Goal: Transaction & Acquisition: Purchase product/service

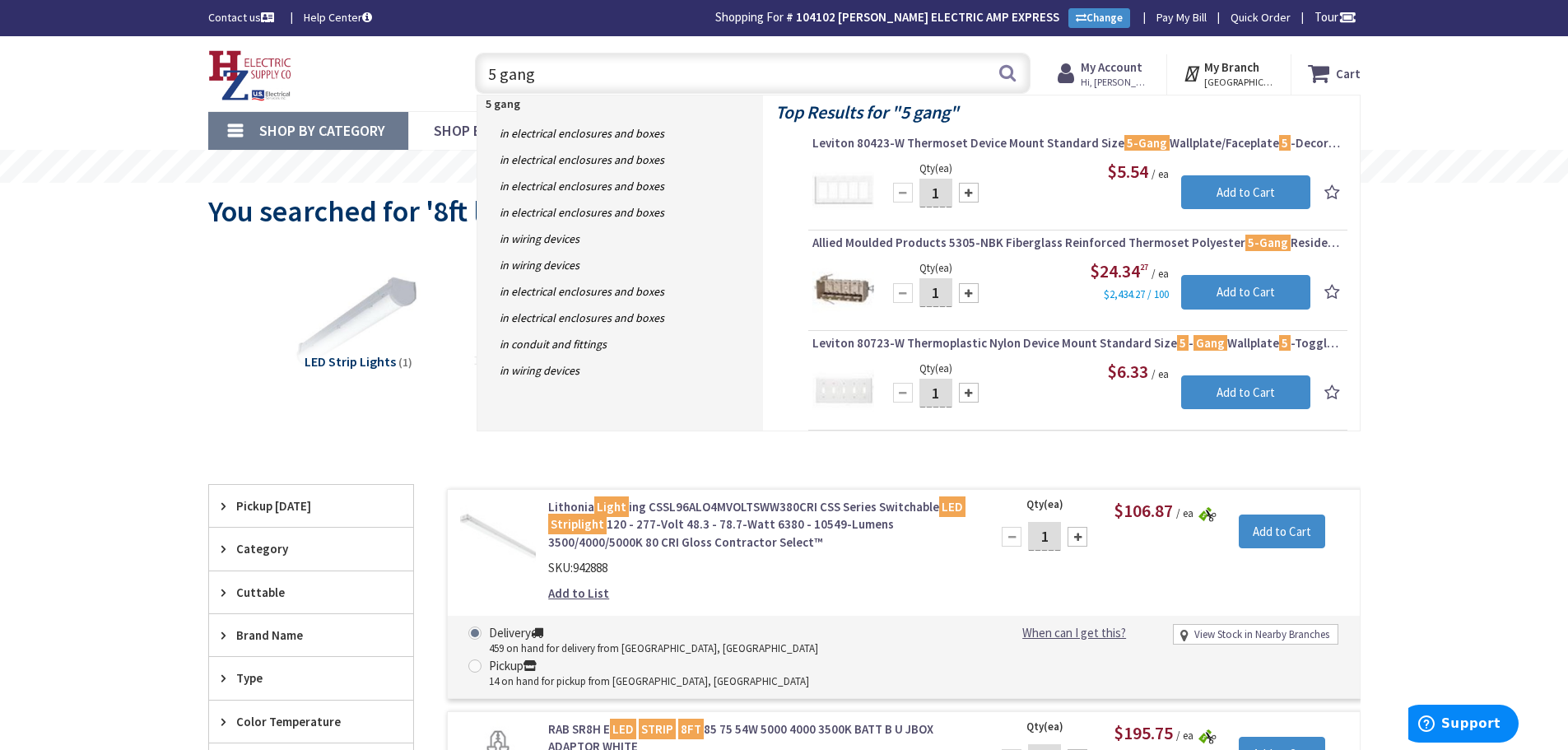
click at [574, 73] on input "5 gang" at bounding box center [753, 74] width 556 height 42
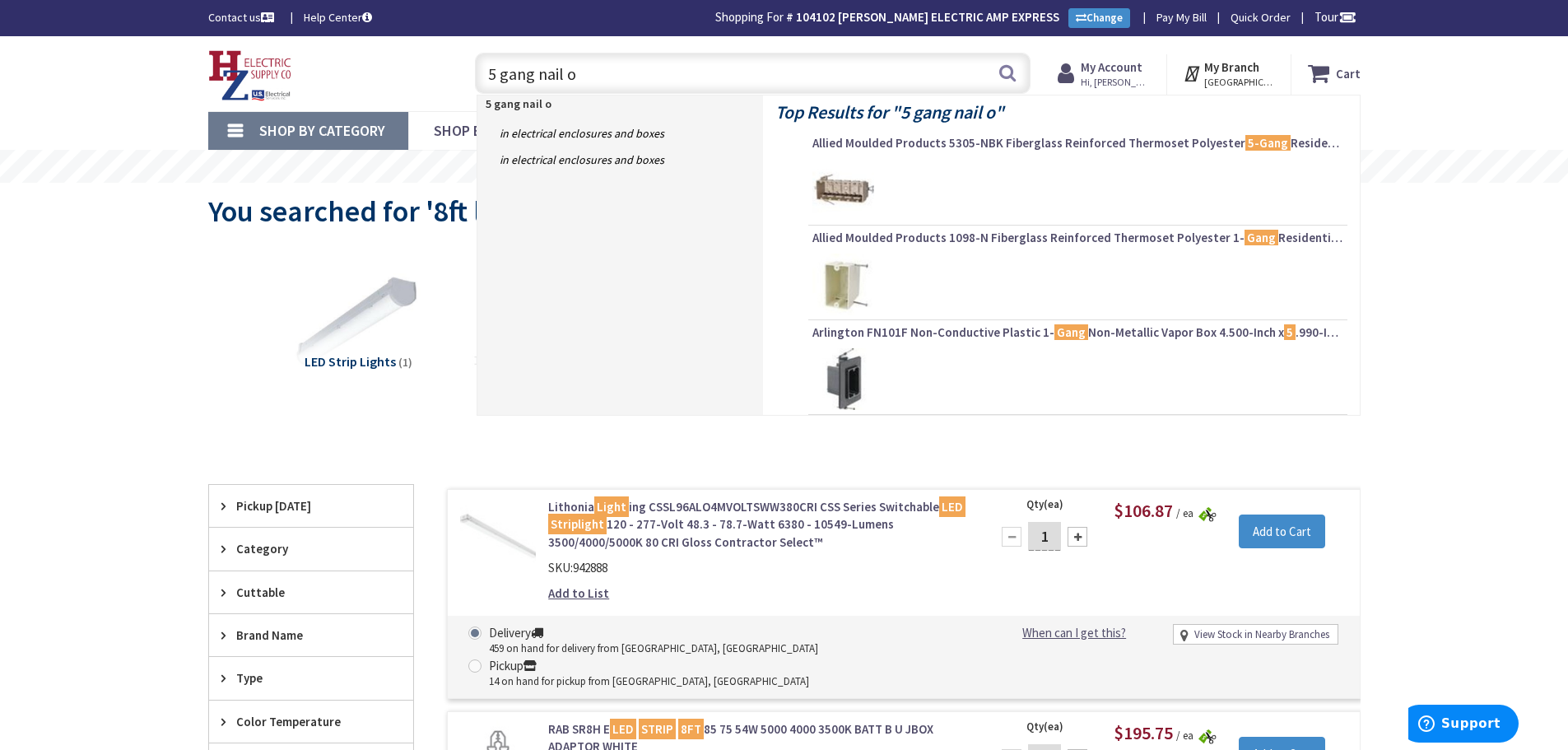
type input "5 gang nail on"
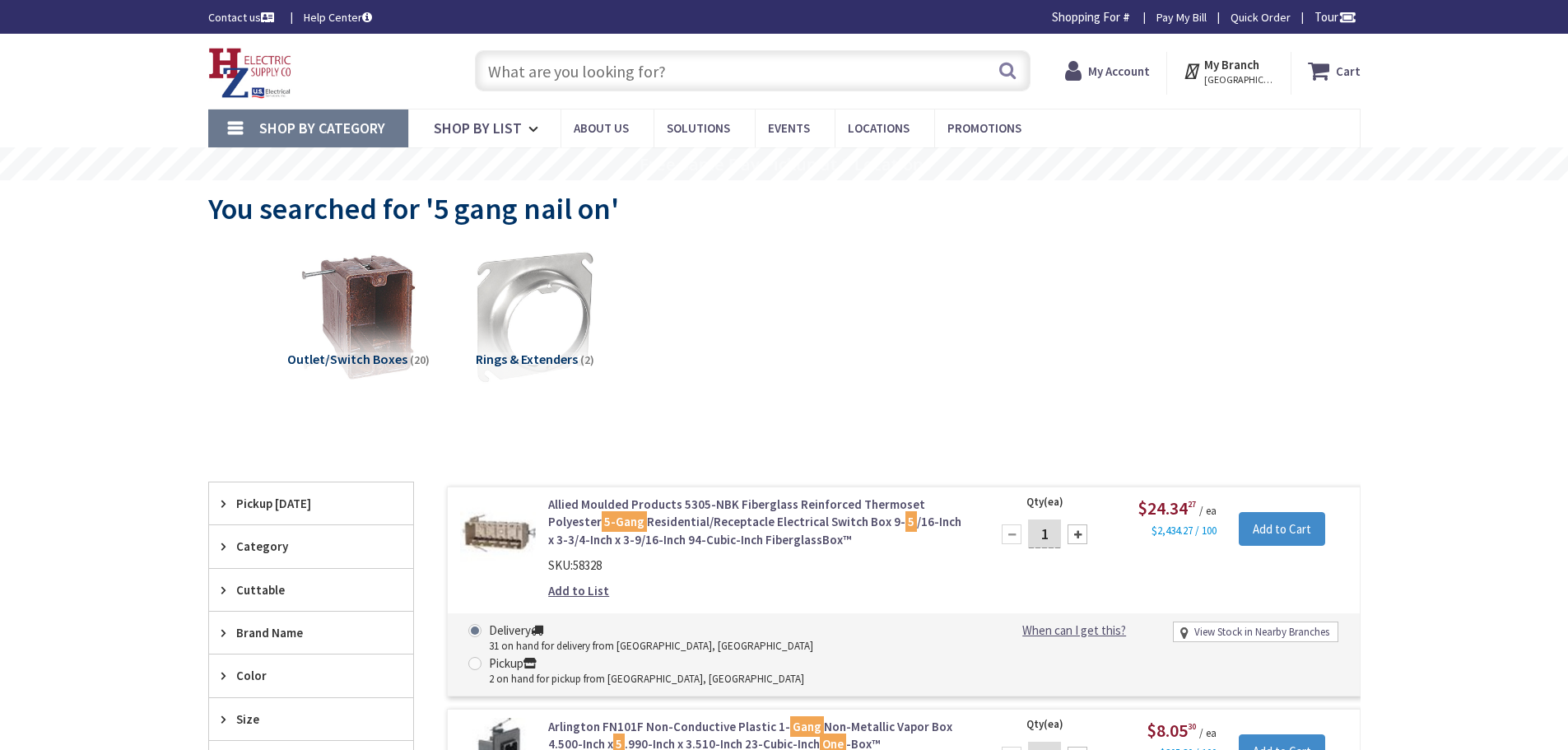
type input "[PERSON_NAME][GEOGRAPHIC_DATA], [GEOGRAPHIC_DATA]"
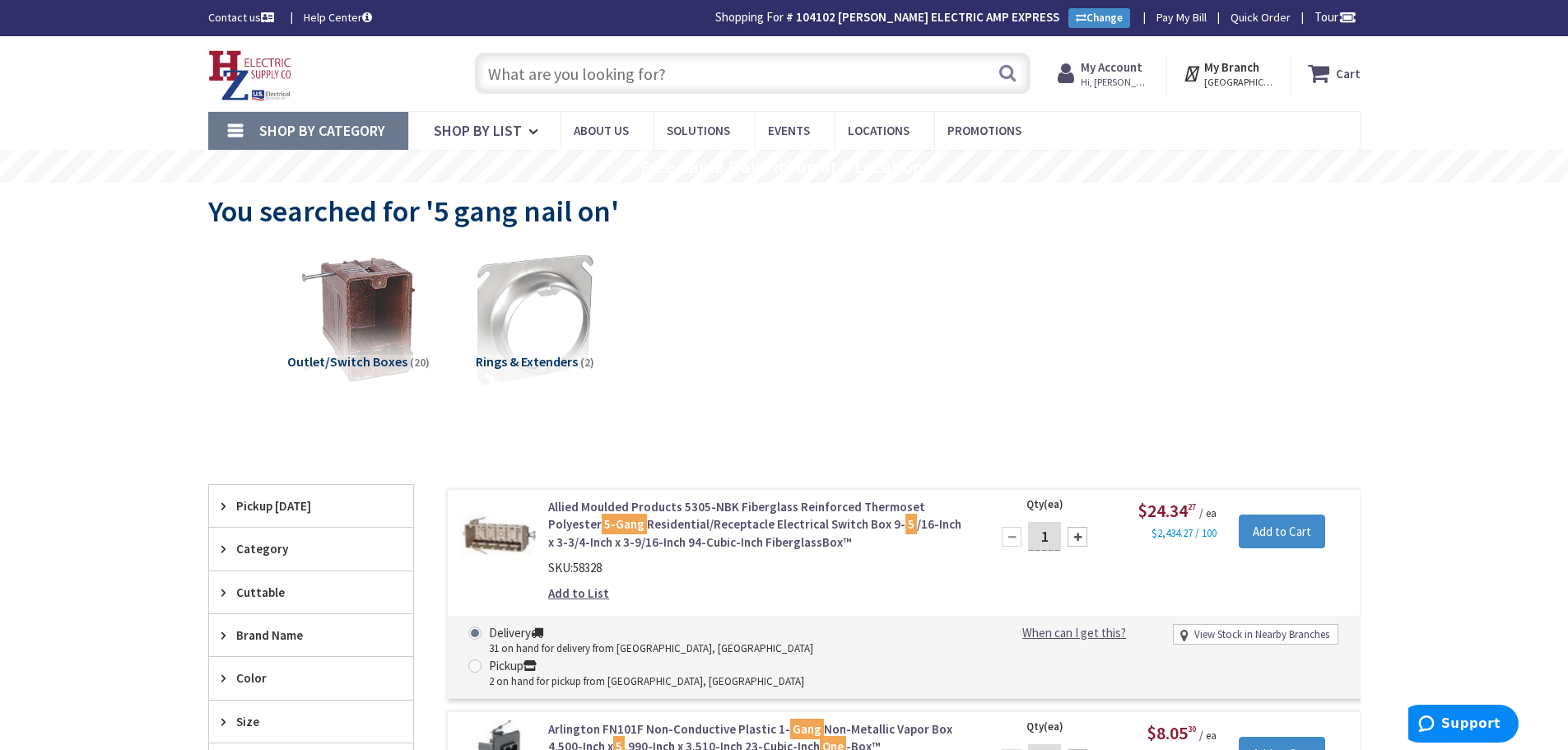
click at [517, 79] on input "text" at bounding box center [753, 74] width 556 height 42
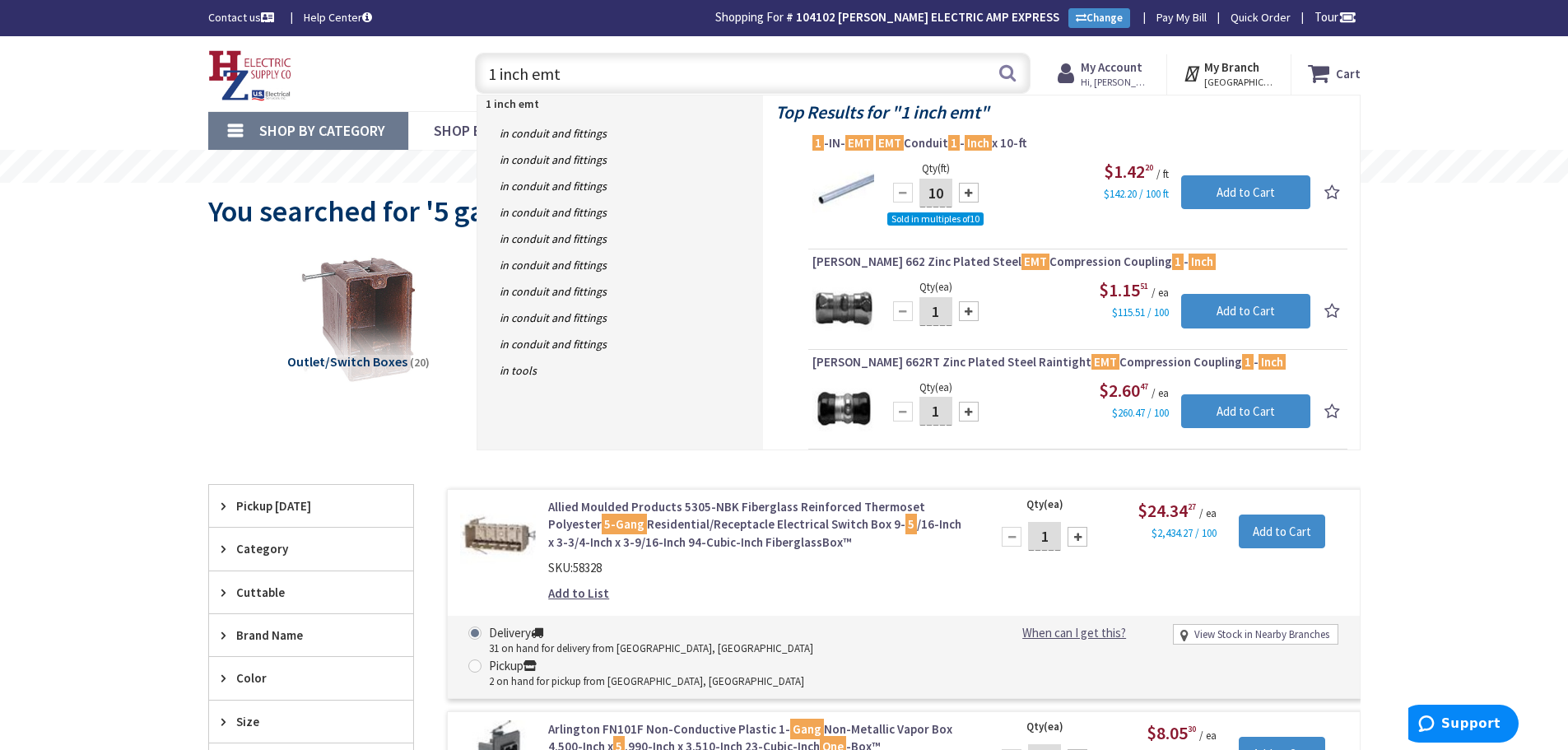
drag, startPoint x: 585, startPoint y: 75, endPoint x: 209, endPoint y: 110, distance: 377.6
click at [211, 110] on div "Skip to Content Toggle Nav 1 inch emt 1 inch emt Search Cart My Cart Close" at bounding box center [784, 74] width 1235 height 75
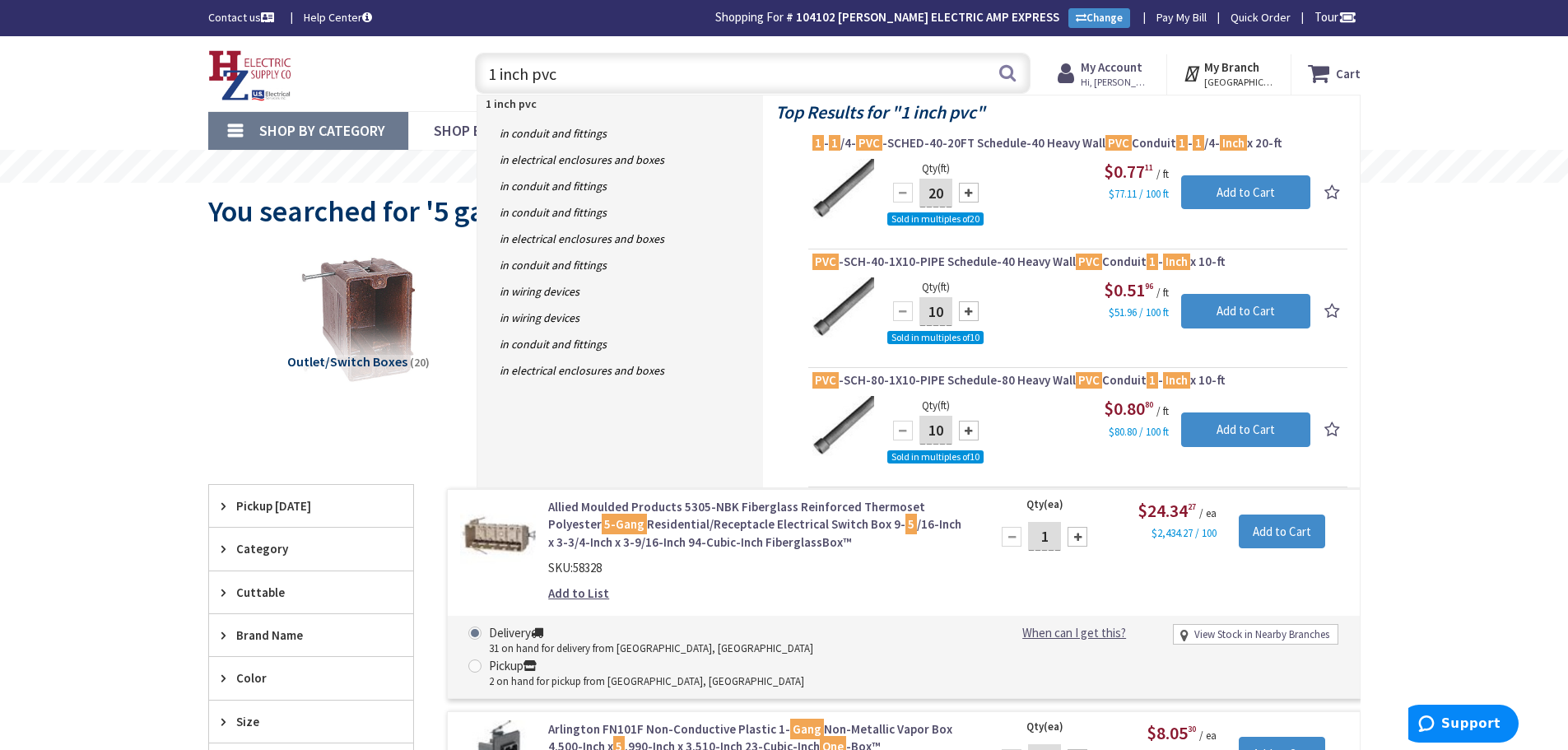
drag, startPoint x: 596, startPoint y: 74, endPoint x: 664, endPoint y: 67, distance: 68.4
click at [596, 74] on input "1 inch pvc" at bounding box center [753, 74] width 556 height 42
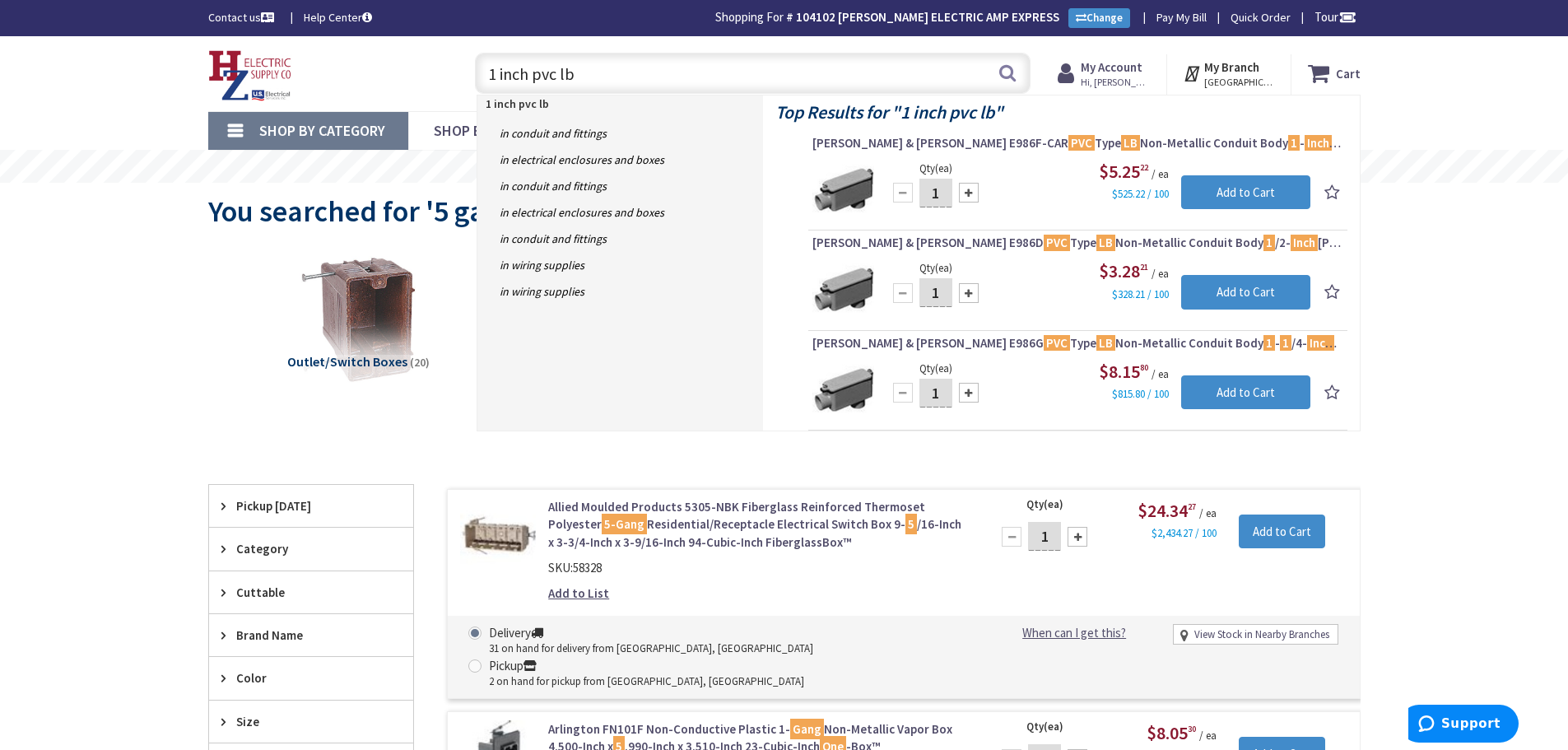
drag, startPoint x: 579, startPoint y: 68, endPoint x: 1325, endPoint y: 168, distance: 752.7
click at [579, 68] on input "1 inch pvc lb" at bounding box center [753, 74] width 556 height 42
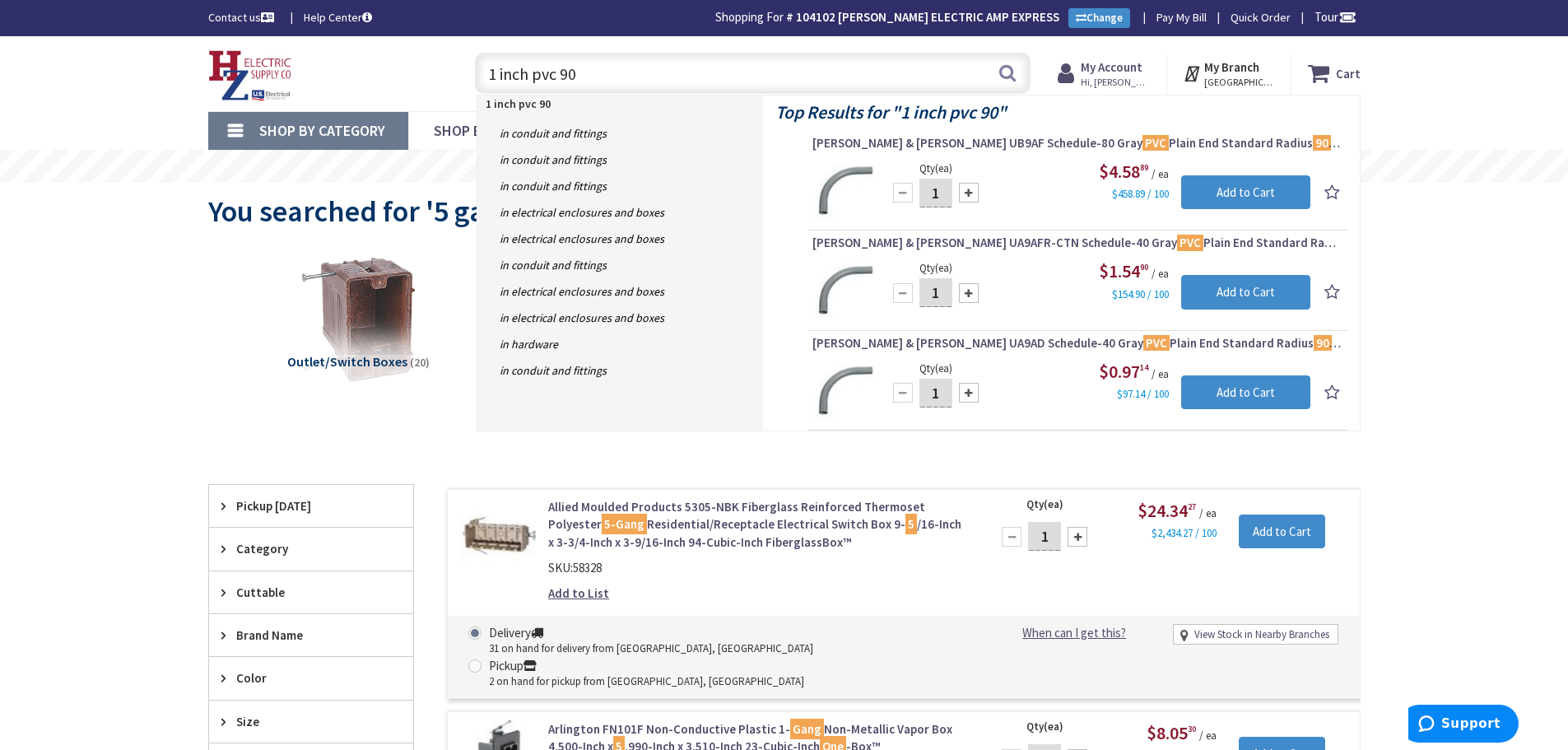
type input "1 inch pvc 90"
click at [1001, 67] on button "Search" at bounding box center [1007, 73] width 22 height 37
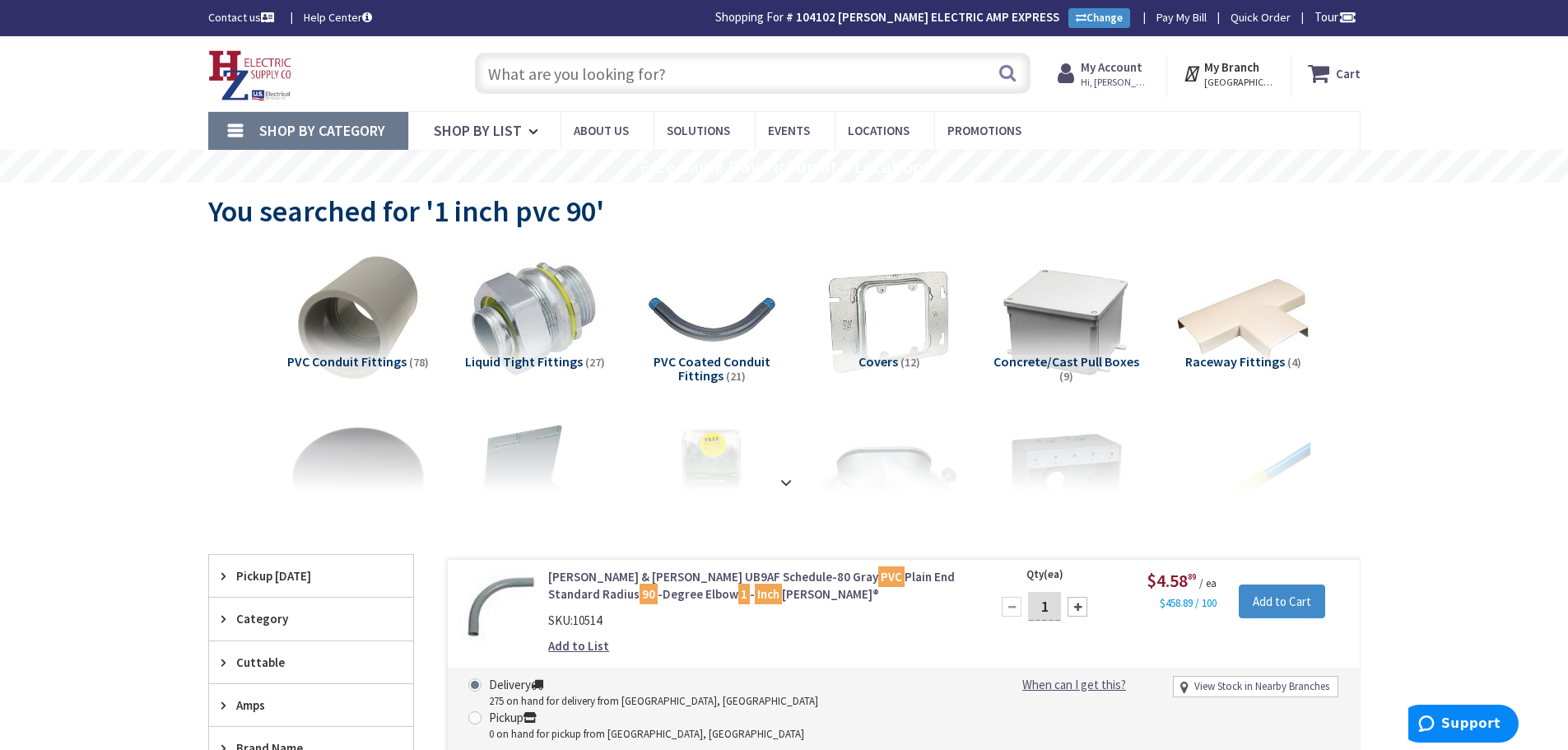
drag, startPoint x: 505, startPoint y: 76, endPoint x: 1202, endPoint y: 233, distance: 714.5
click at [505, 76] on input "text" at bounding box center [753, 74] width 556 height 42
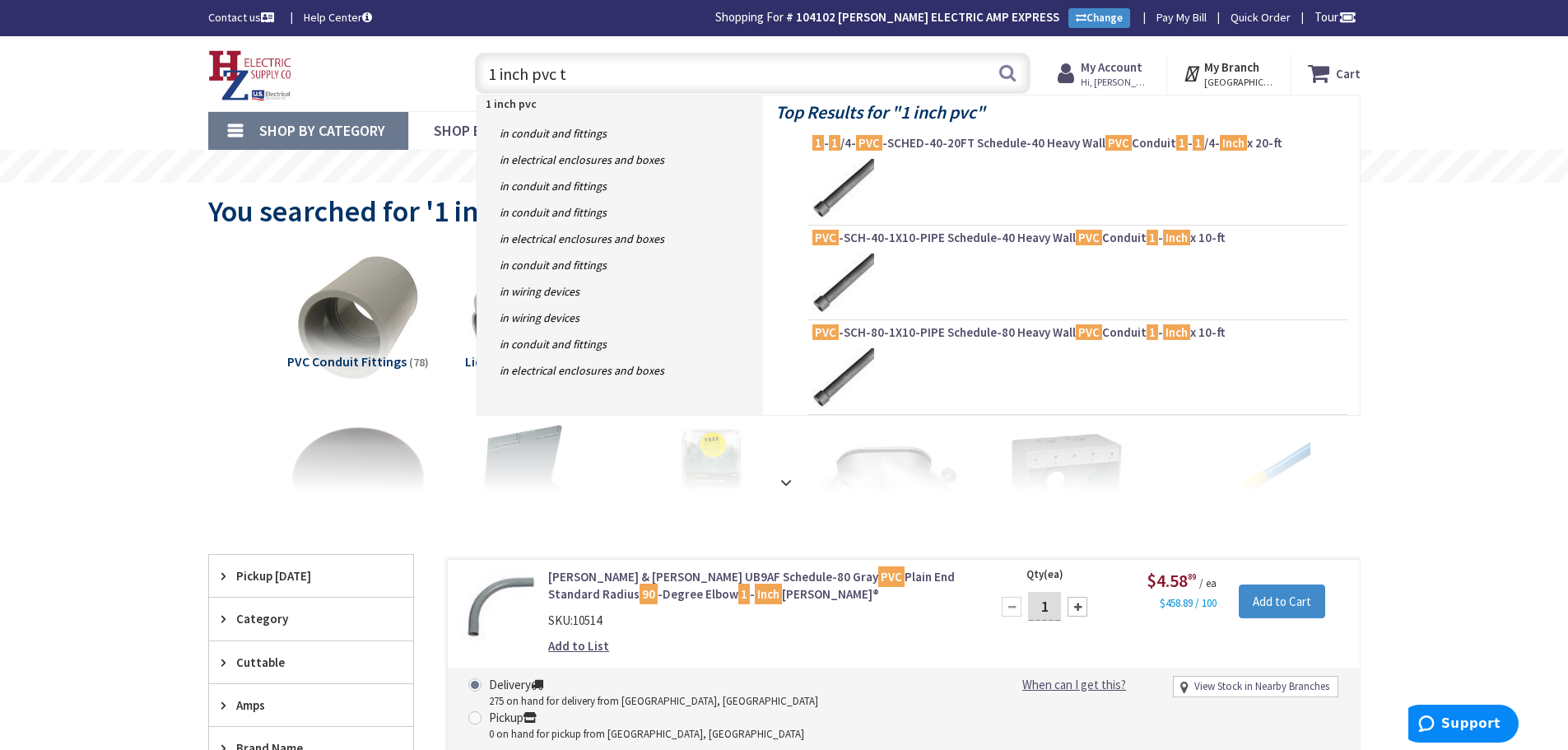
type input "1 inch pvc ta"
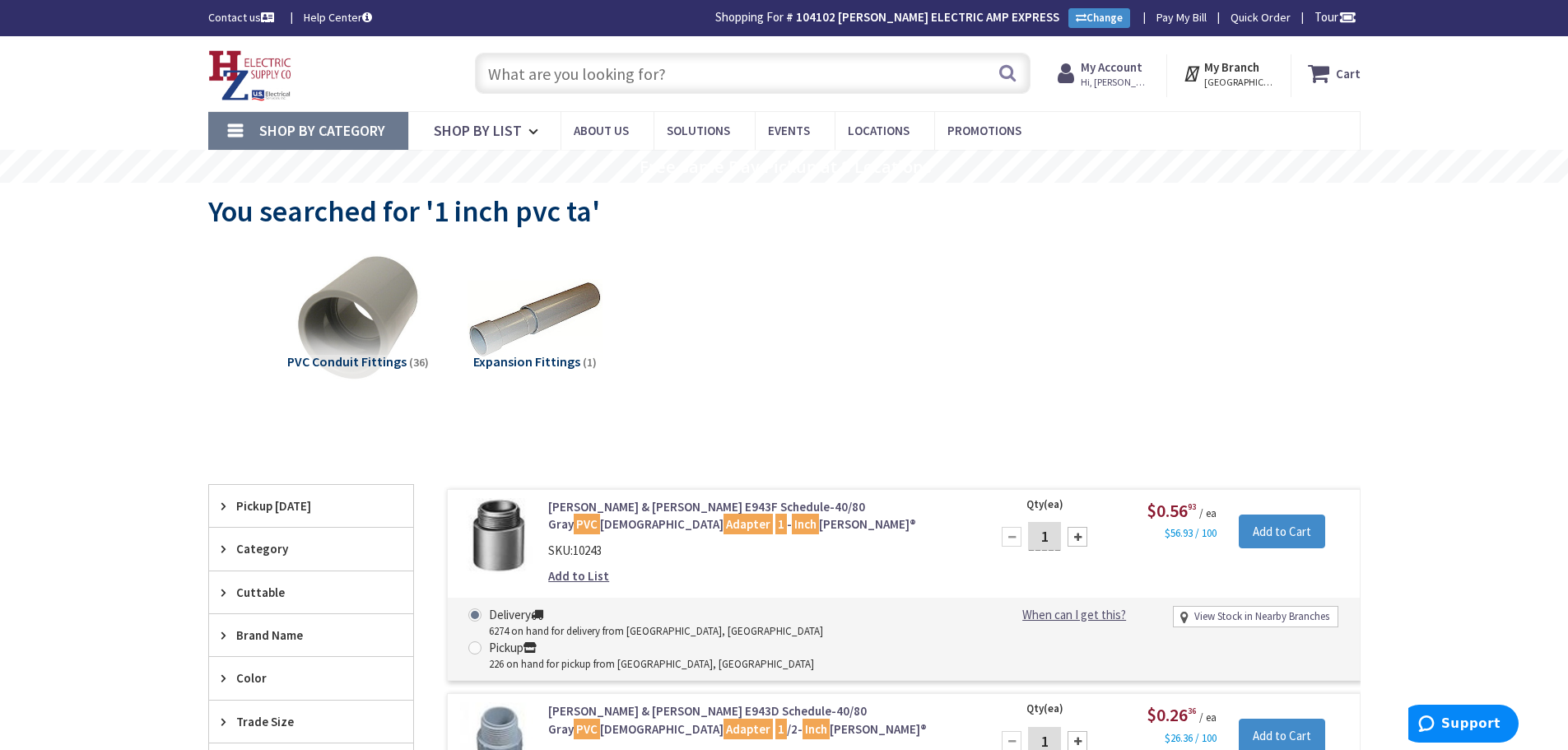
click at [614, 70] on input "text" at bounding box center [753, 74] width 556 height 42
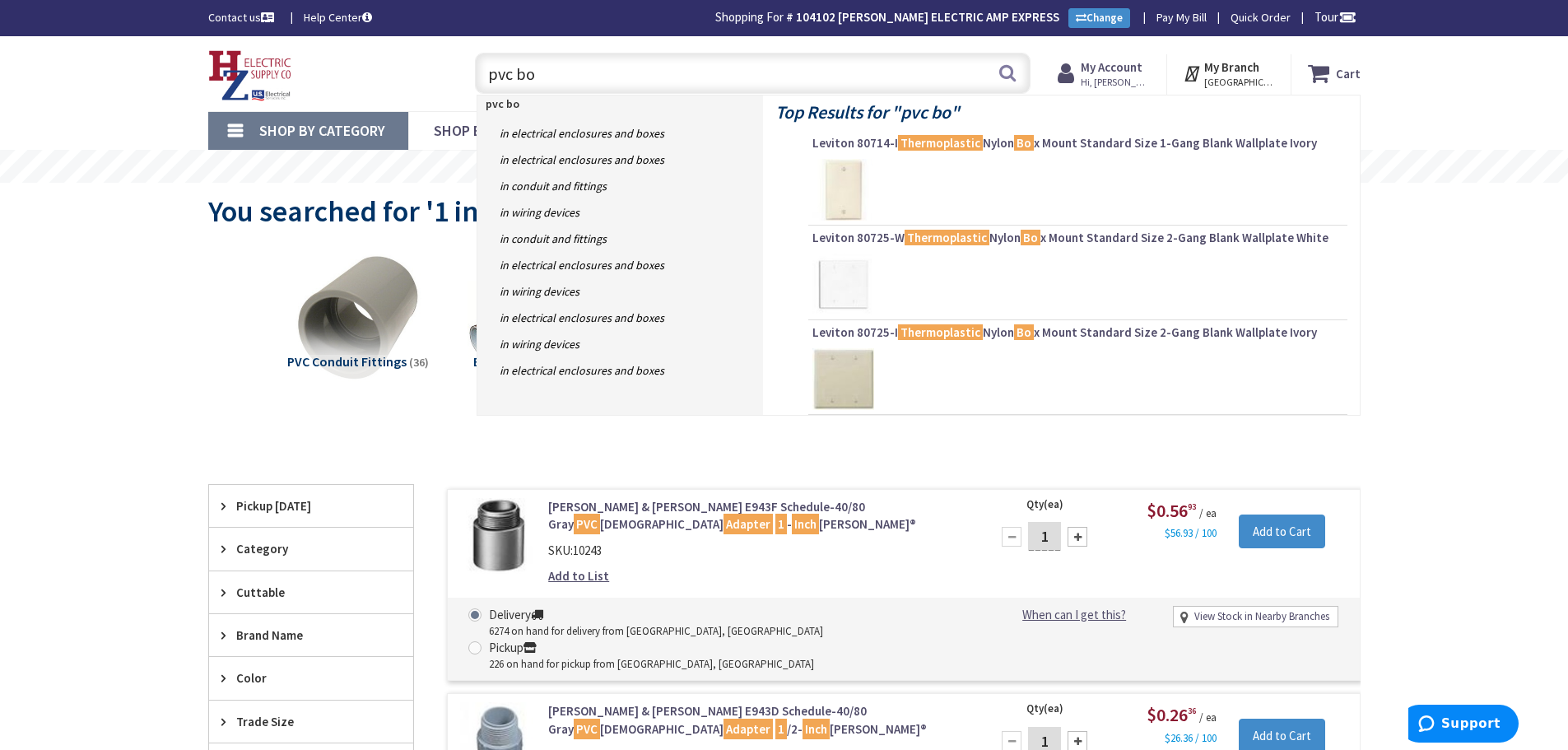
type input "pvc box"
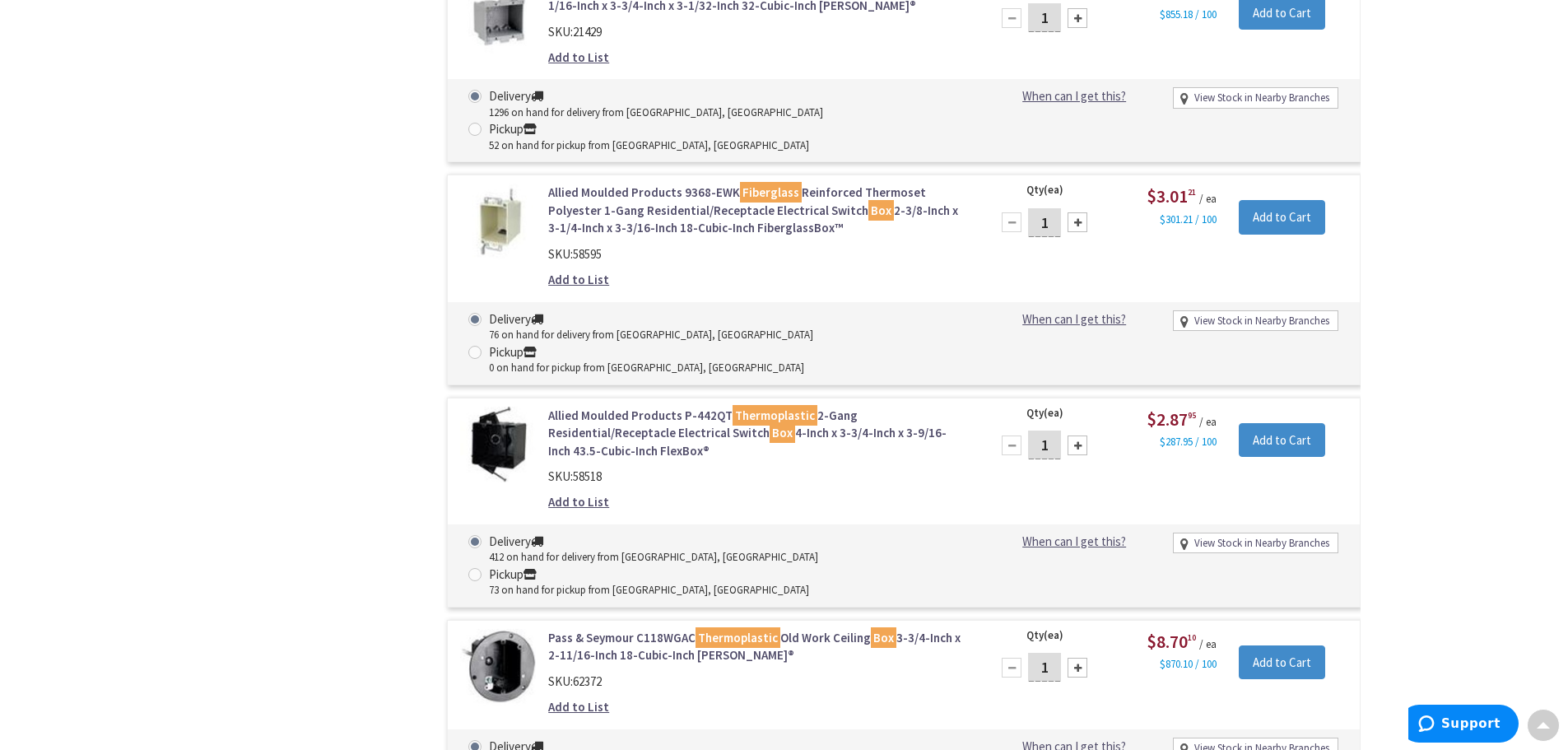
scroll to position [1978, 0]
